Goal: Find contact information: Find contact information

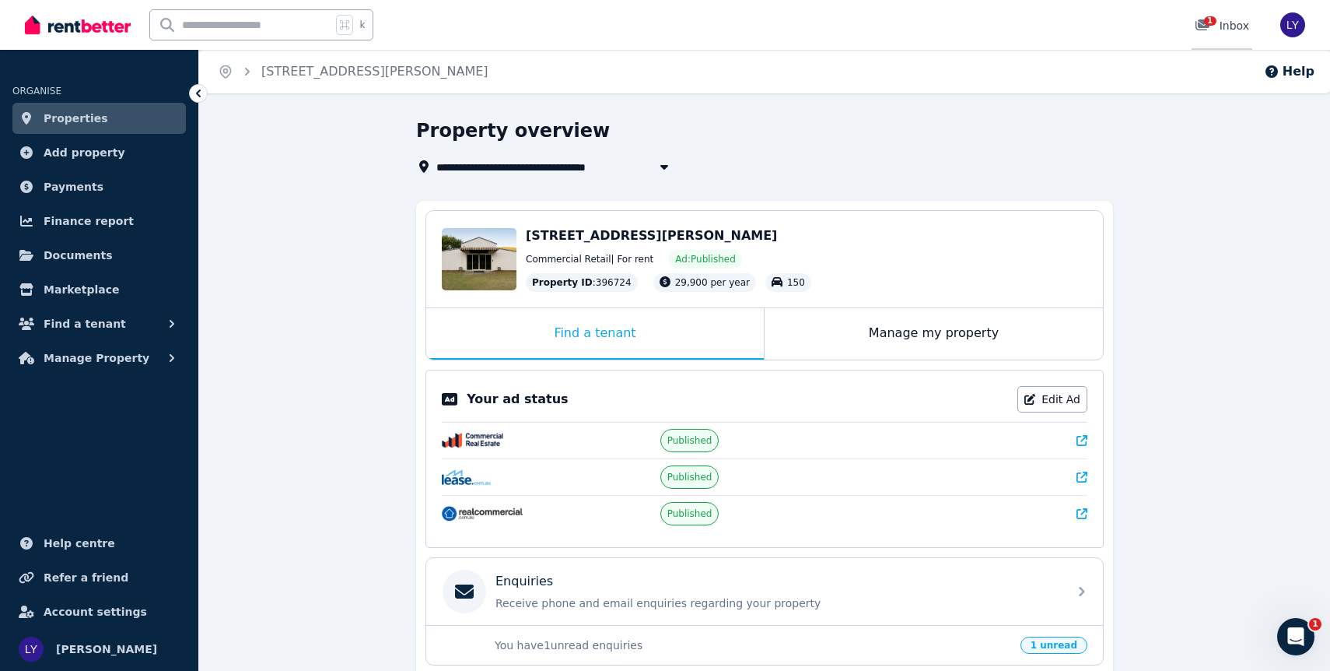
click at [1210, 25] on span "1" at bounding box center [1210, 20] width 12 height 9
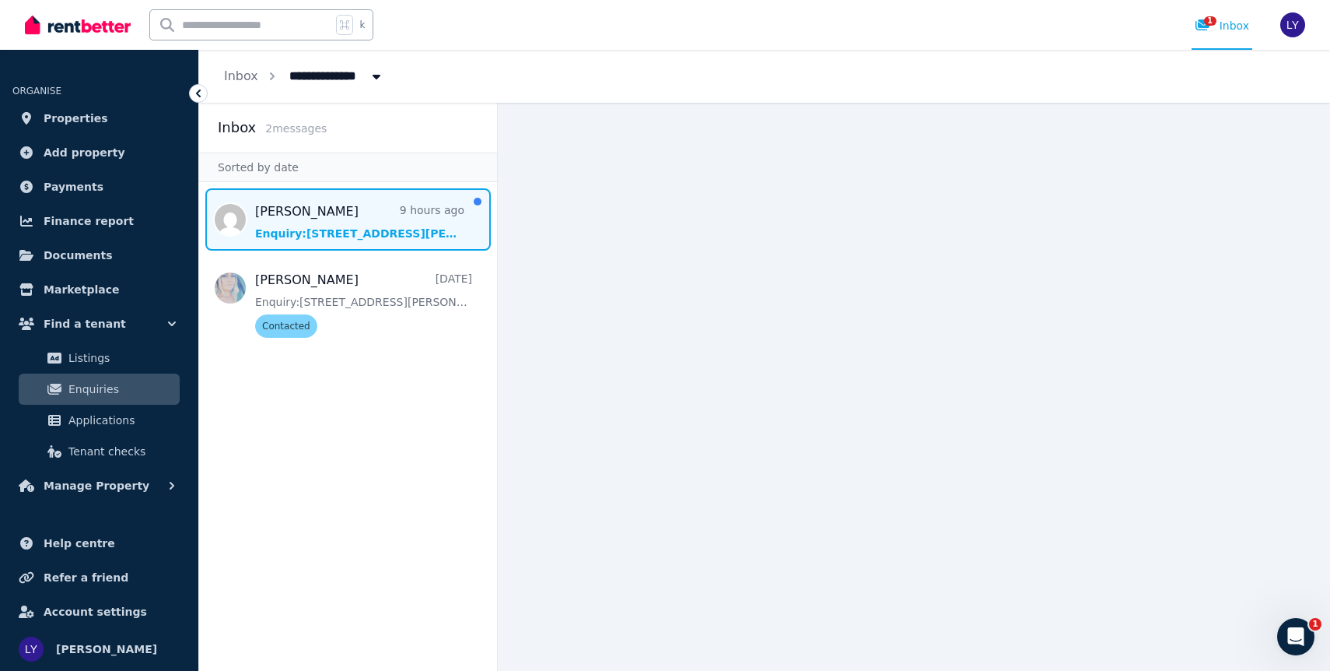
click at [333, 212] on span "Message list" at bounding box center [348, 219] width 298 height 62
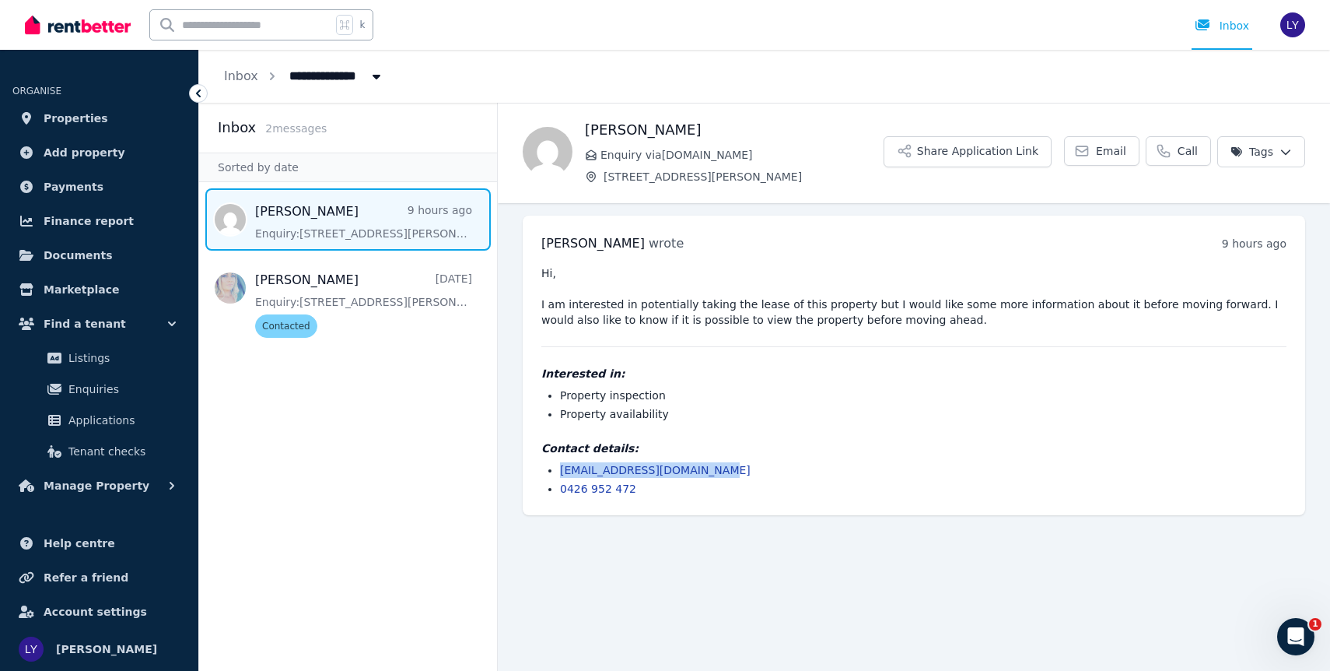
drag, startPoint x: 723, startPoint y: 467, endPoint x: 561, endPoint y: 473, distance: 162.7
click at [561, 473] on li "[EMAIL_ADDRESS][DOMAIN_NAME]" at bounding box center [923, 470] width 727 height 16
copy link "[EMAIL_ADDRESS][DOMAIN_NAME]"
